Goal: Task Accomplishment & Management: Complete application form

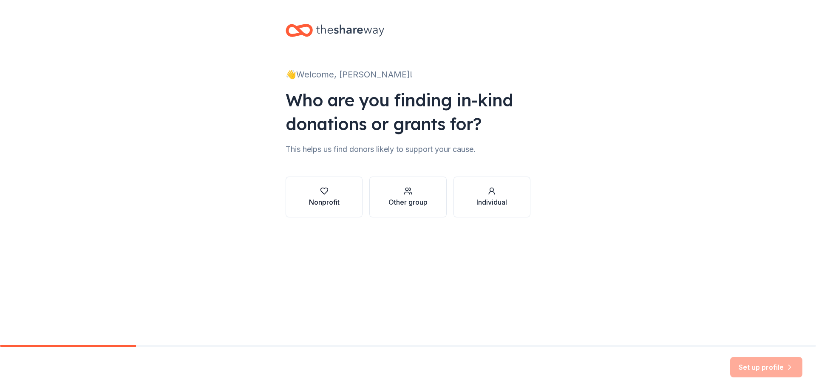
click at [327, 194] on icon "button" at bounding box center [324, 191] width 9 height 9
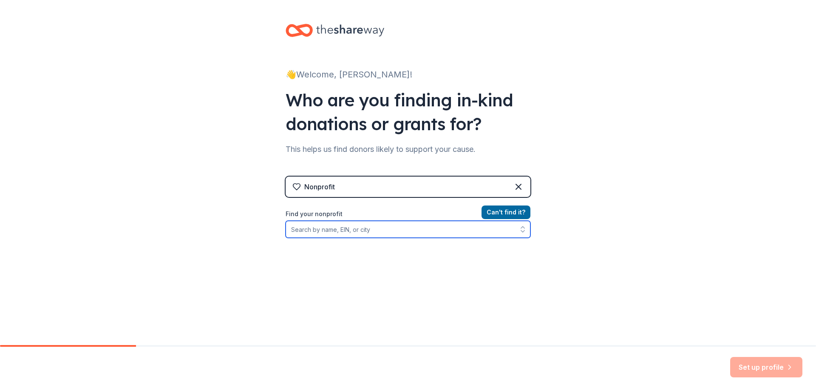
click at [334, 231] on input "Find your nonprofit" at bounding box center [408, 229] width 245 height 17
drag, startPoint x: 357, startPoint y: 227, endPoint x: 216, endPoint y: 227, distance: 141.1
click at [216, 227] on div "👋 Welcome, [PERSON_NAME]! Who are you finding in-kind donations or grants for? …" at bounding box center [408, 181] width 816 height 363
click at [523, 229] on icon "button" at bounding box center [523, 229] width 9 height 9
type input "West Central After Prom"
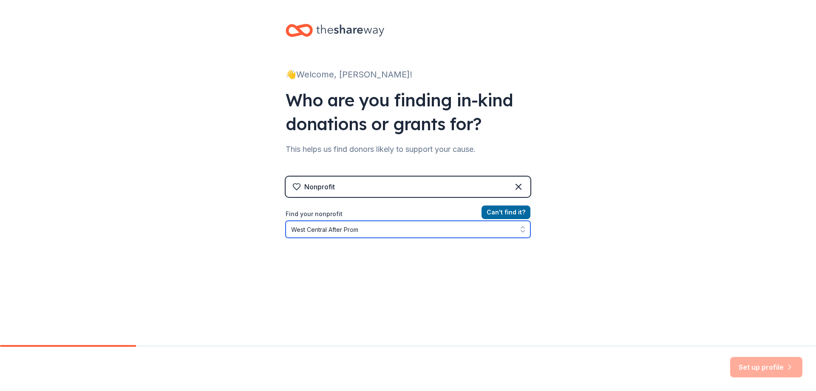
click at [521, 231] on icon "button" at bounding box center [522, 231] width 3 height 2
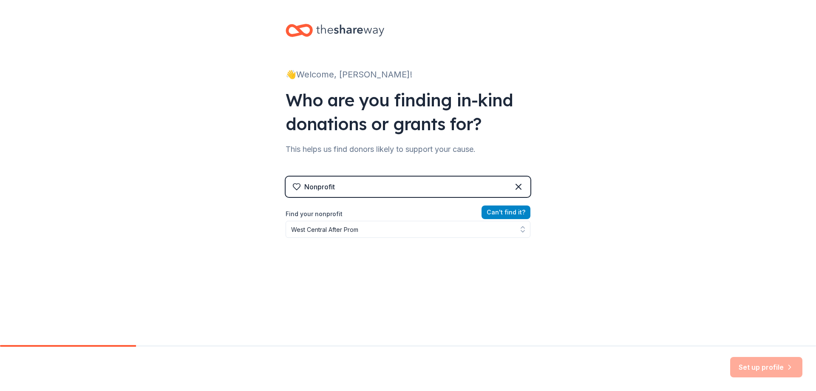
click at [515, 211] on button "Can ' t find it?" at bounding box center [506, 212] width 49 height 14
click at [514, 210] on button "Can ' t find it?" at bounding box center [506, 212] width 49 height 14
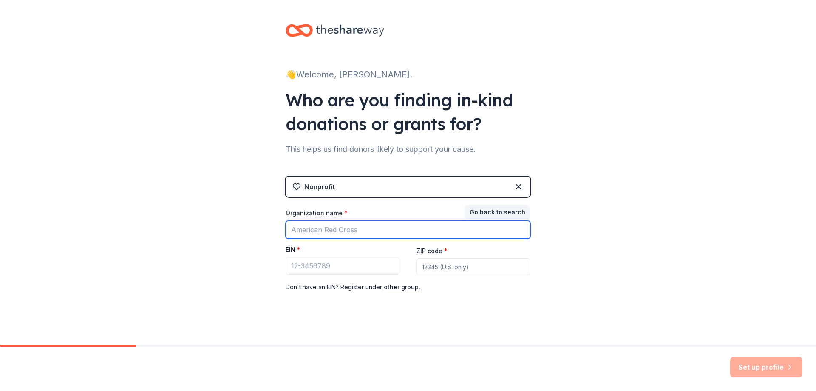
click at [341, 229] on input "Organization name *" at bounding box center [408, 230] width 245 height 18
type input "West Central After Prom"
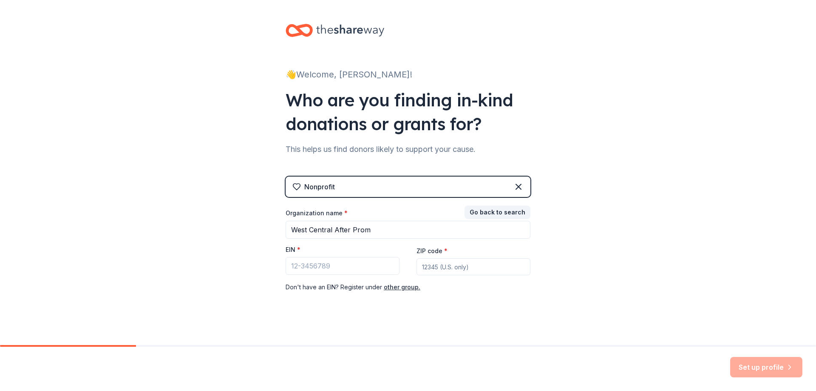
click at [448, 261] on input "ZIP code *" at bounding box center [474, 266] width 114 height 17
type input "47946"
click at [400, 289] on button "other group." at bounding box center [402, 287] width 37 height 10
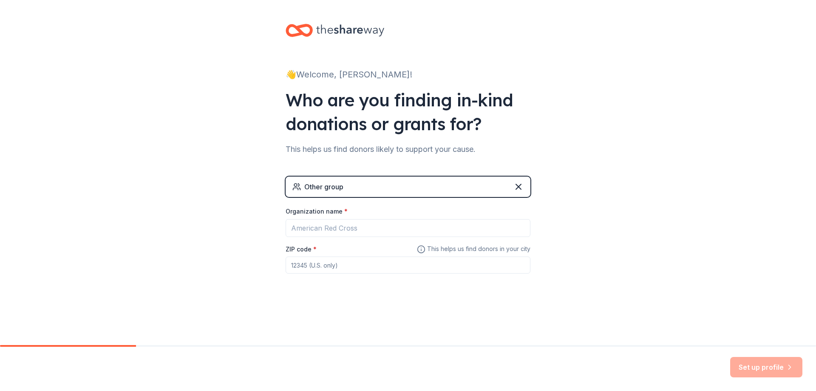
click at [346, 263] on input "ZIP code *" at bounding box center [408, 264] width 245 height 17
type input "47946"
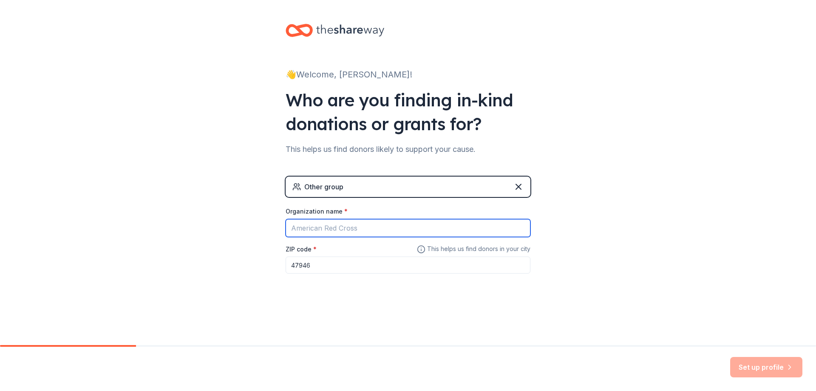
click at [363, 224] on input "Organization name *" at bounding box center [408, 228] width 245 height 18
type input "West Central After Prom"
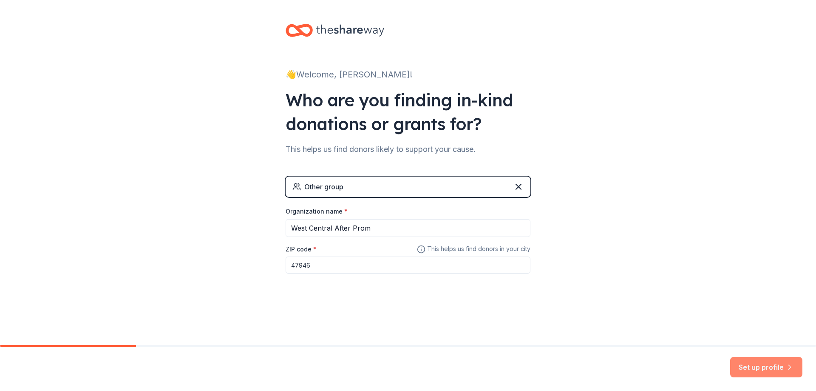
click at [764, 365] on button "Set up profile" at bounding box center [766, 367] width 72 height 20
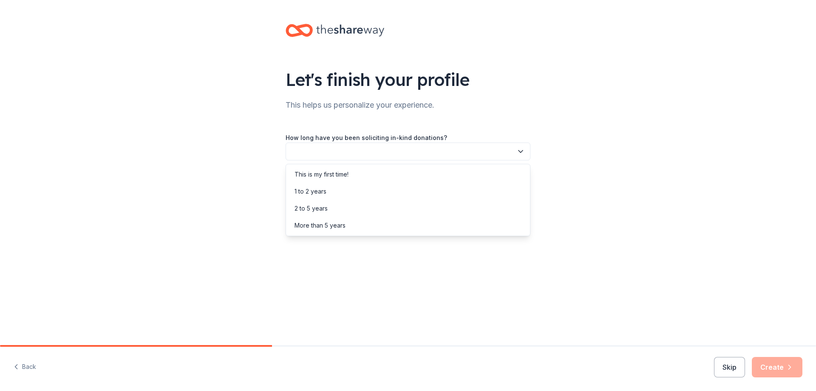
click at [379, 153] on button "button" at bounding box center [408, 151] width 245 height 18
click at [375, 173] on div "This is my first time!" at bounding box center [408, 174] width 241 height 17
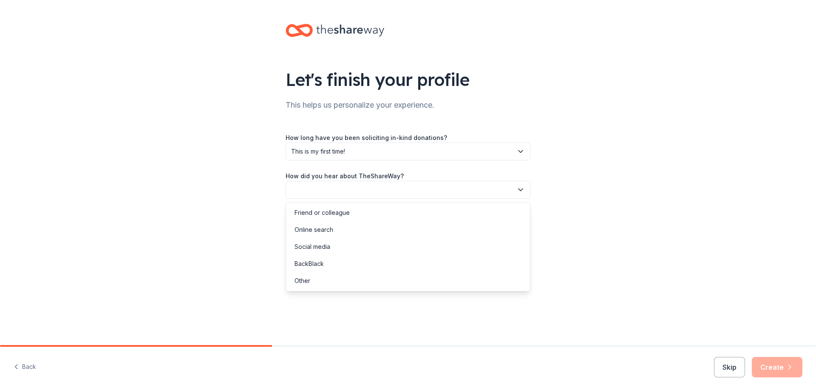
click at [339, 186] on button "button" at bounding box center [408, 190] width 245 height 18
click at [324, 227] on div "Online search" at bounding box center [314, 229] width 39 height 10
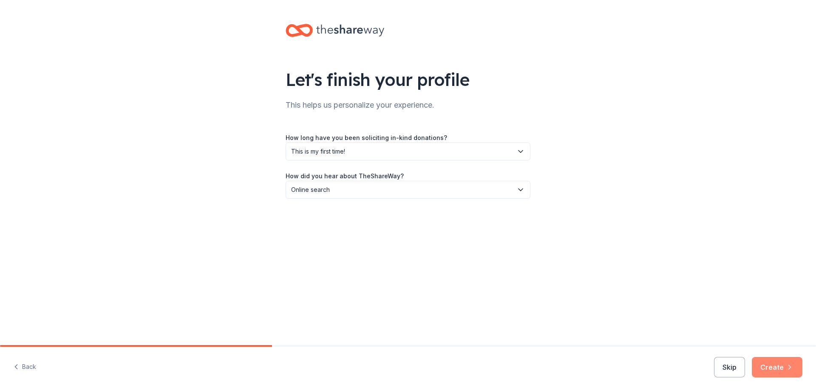
click at [766, 375] on button "Create" at bounding box center [777, 367] width 51 height 20
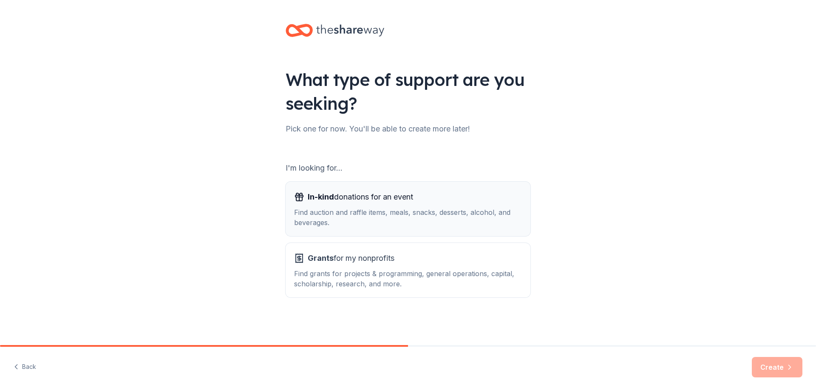
click at [427, 213] on div "Find auction and raffle items, meals, snacks, desserts, alcohol, and beverages." at bounding box center [408, 217] width 228 height 20
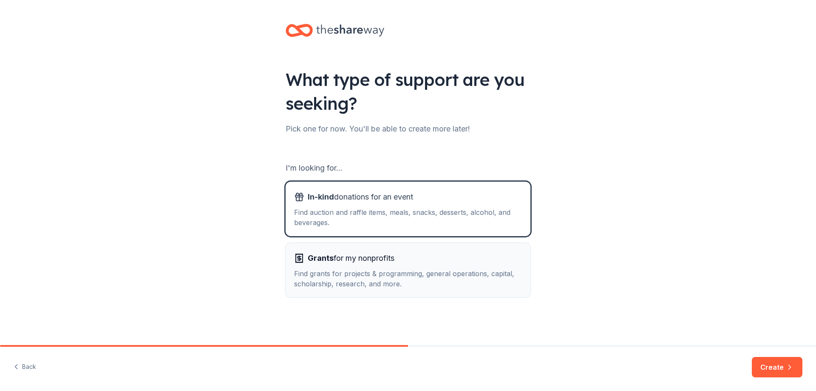
click at [415, 262] on div "Grants for my nonprofits" at bounding box center [408, 258] width 228 height 14
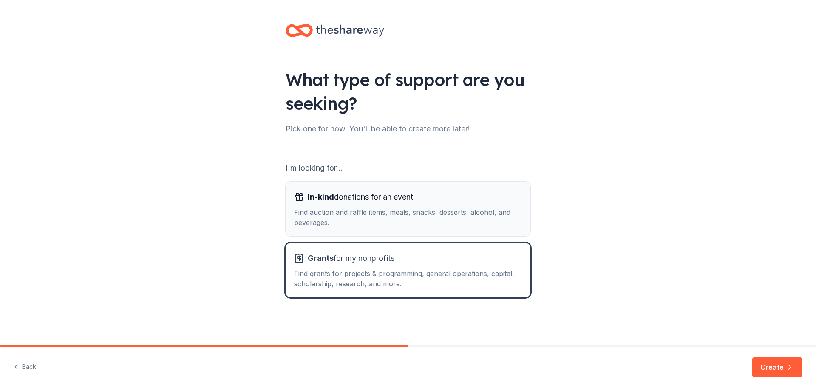
click at [410, 204] on div "In-kind donations for an event Find auction and raffle items, meals, snacks, de…" at bounding box center [408, 208] width 228 height 37
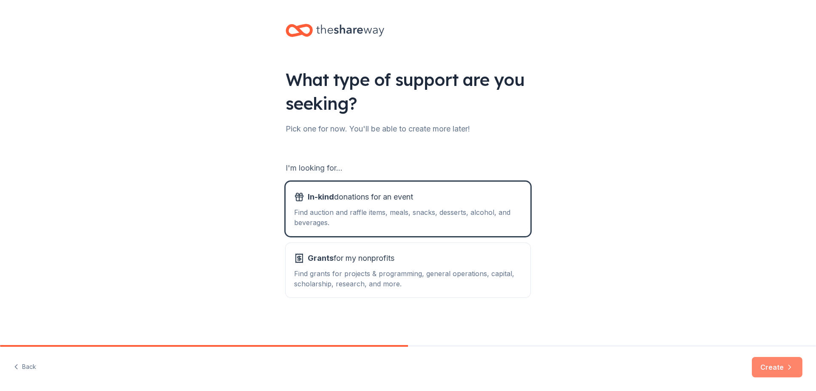
click at [790, 367] on icon "button" at bounding box center [790, 367] width 9 height 9
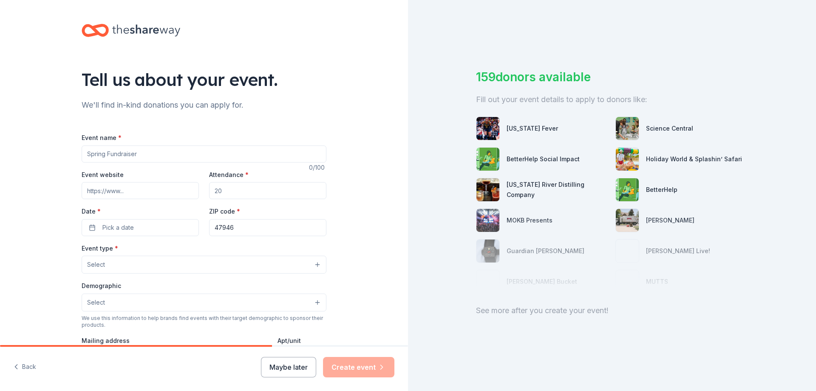
scroll to position [128, 0]
